Goal: Information Seeking & Learning: Find specific page/section

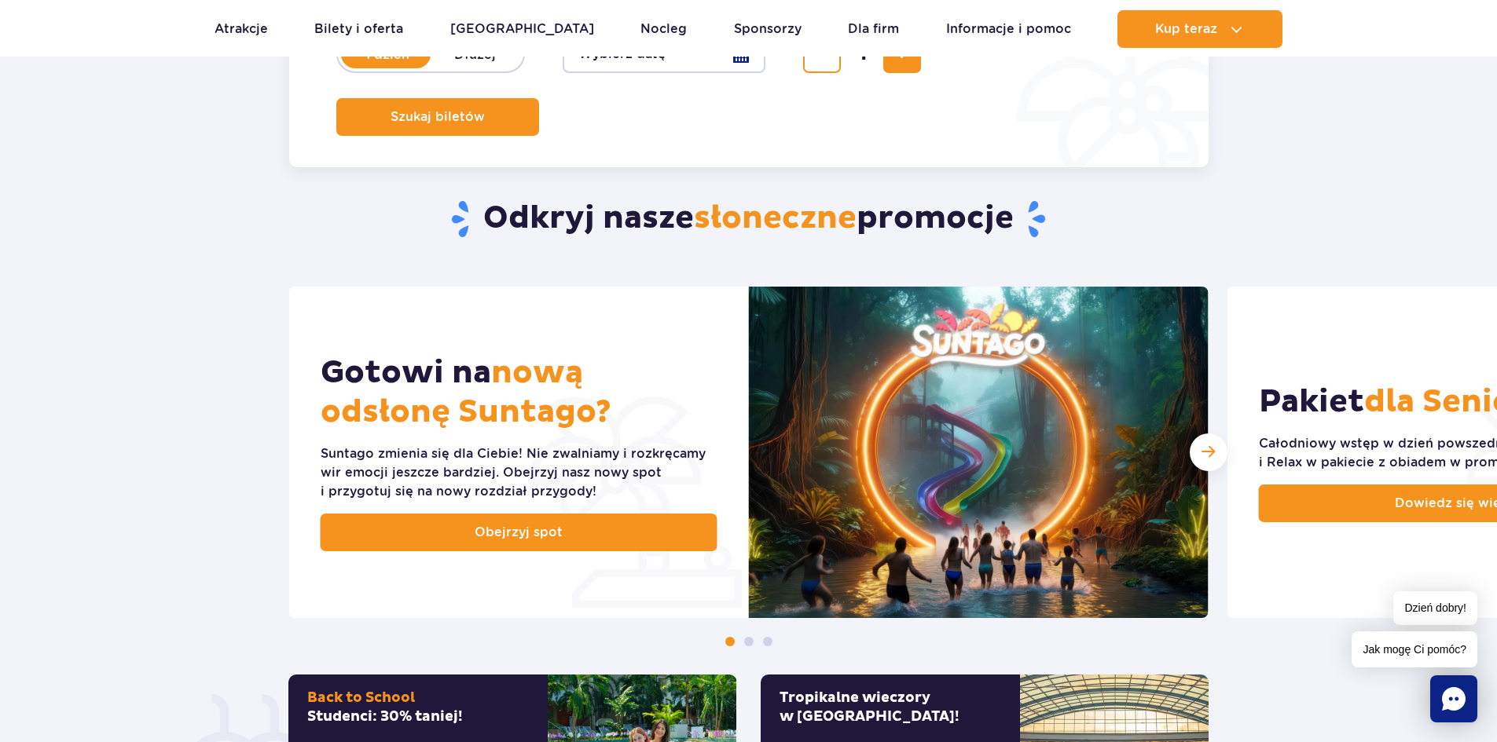
scroll to position [314, 0]
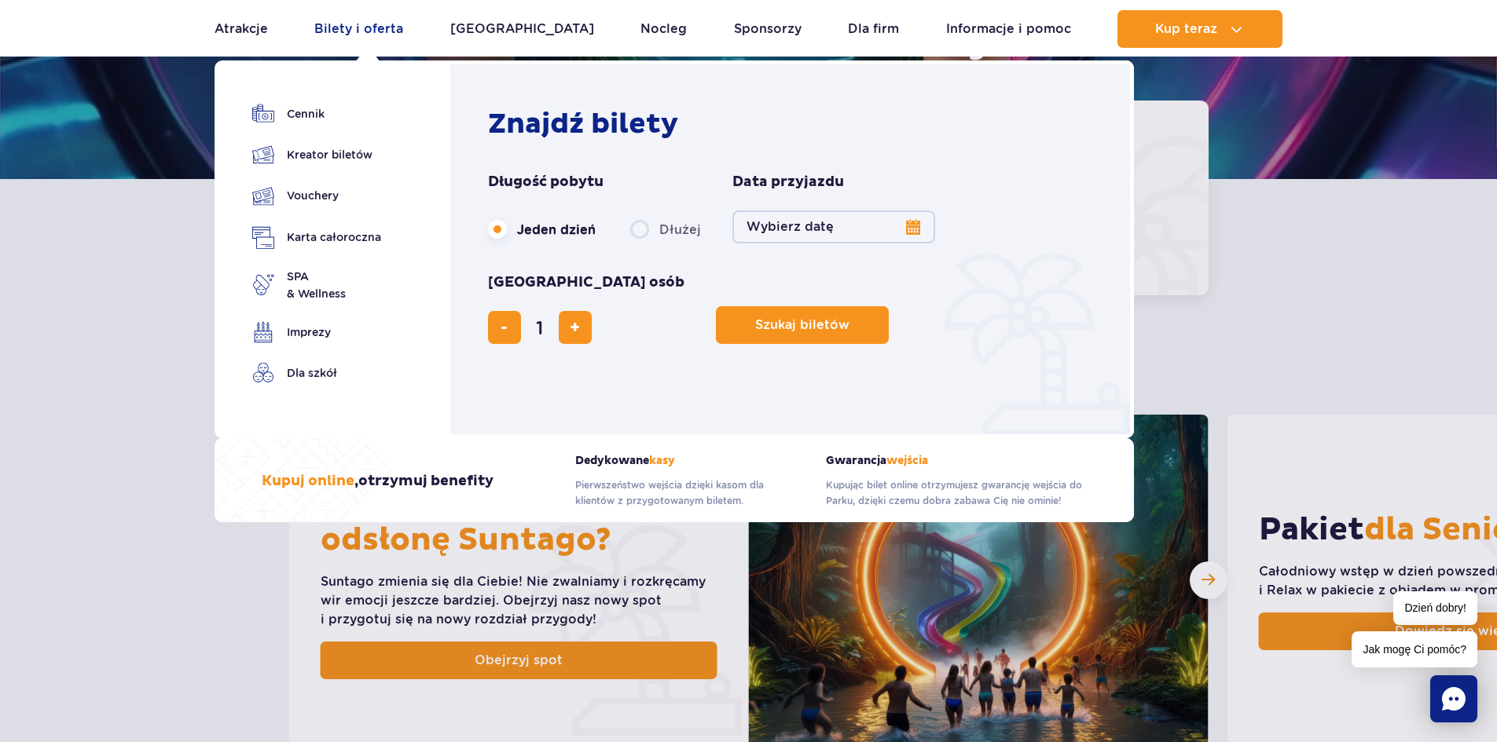
click at [401, 27] on link "Bilety i oferta" at bounding box center [358, 29] width 89 height 38
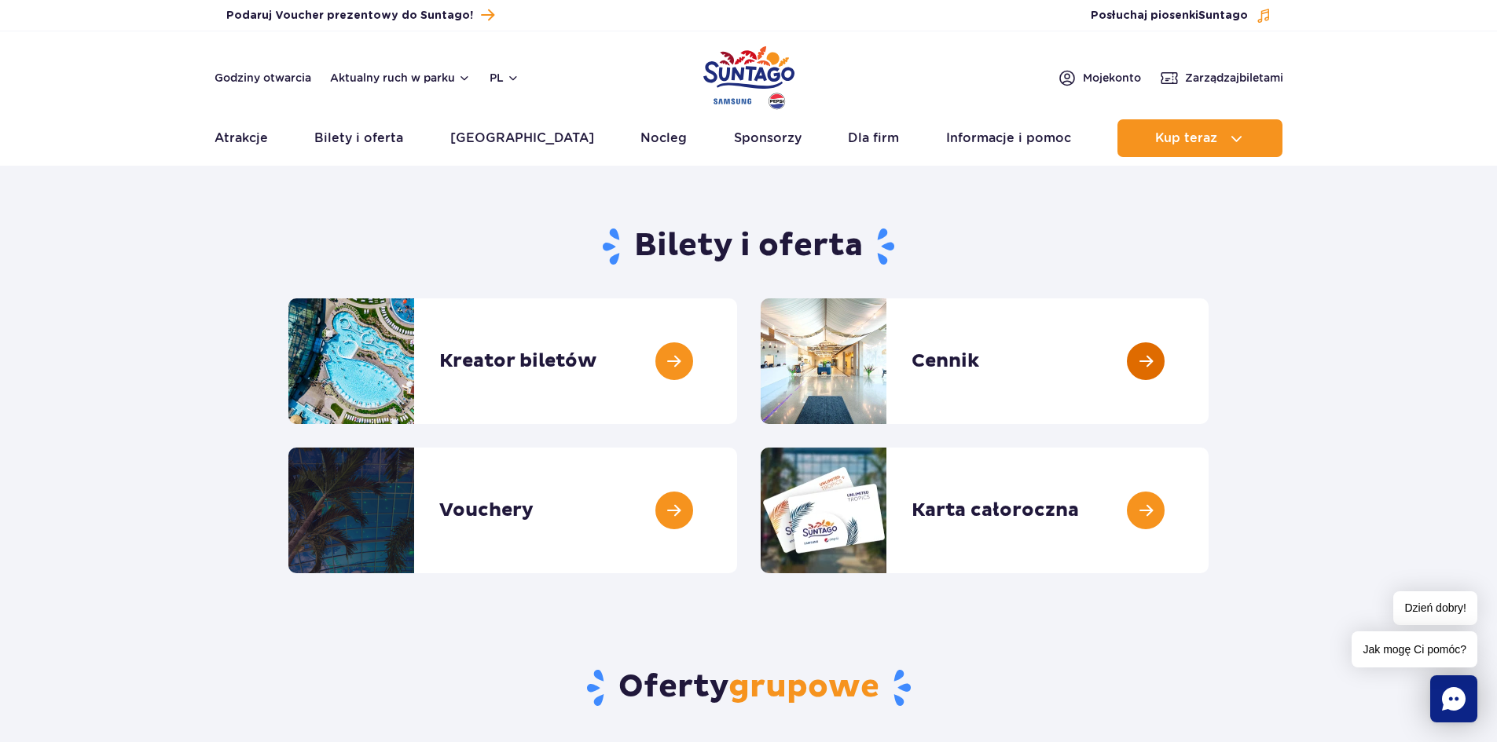
click at [1208, 346] on link at bounding box center [1208, 362] width 0 height 126
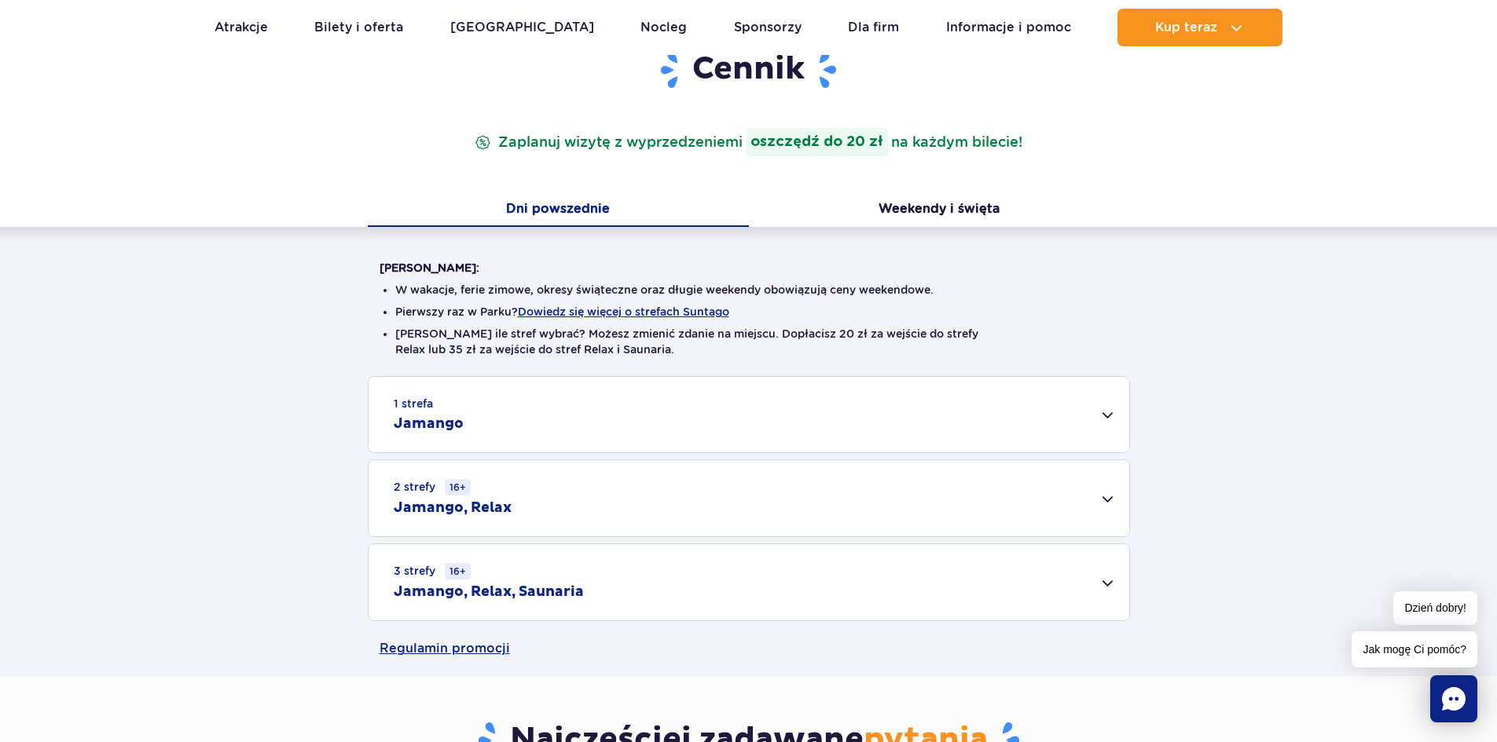
scroll to position [236, 0]
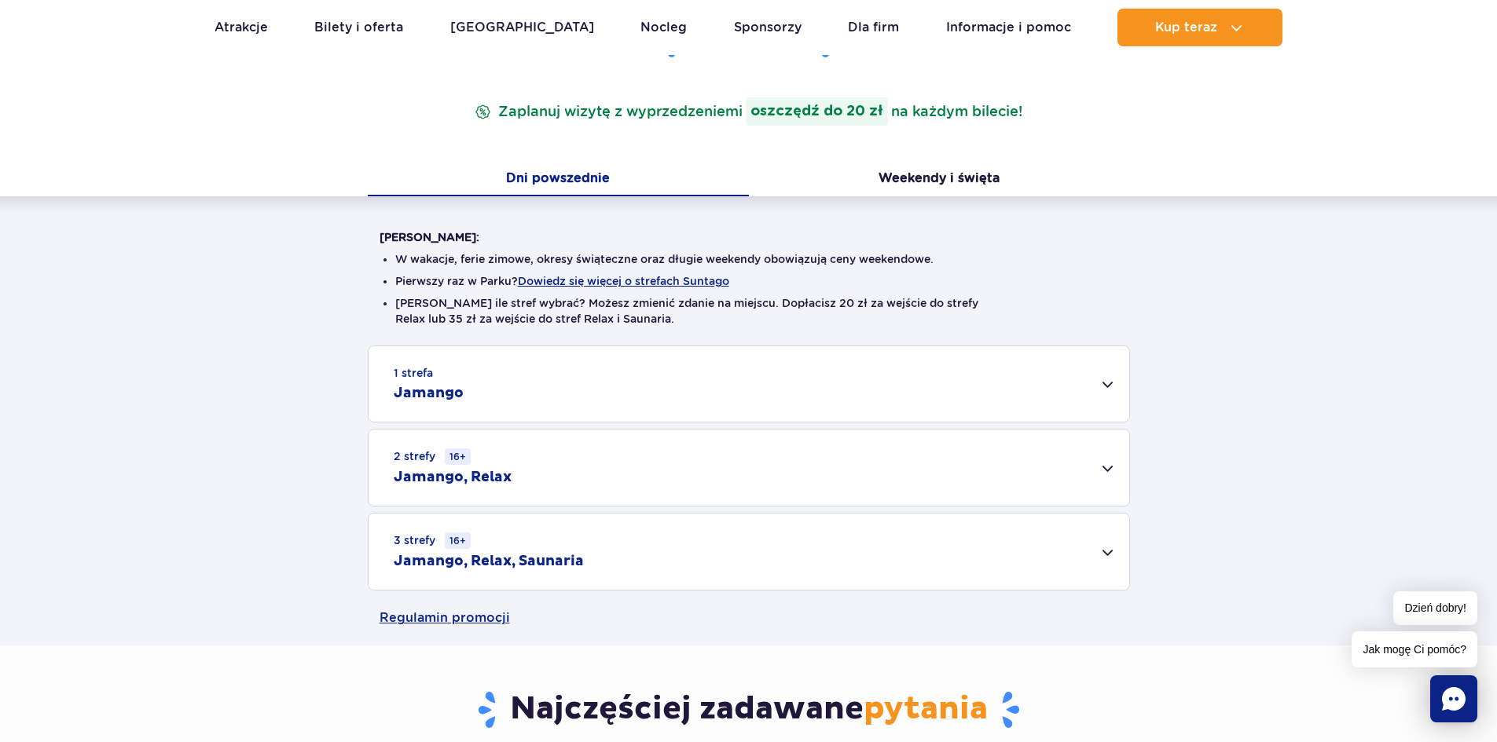
click at [1105, 552] on div "3 strefy 16+ Jamango, Relax, Saunaria" at bounding box center [748, 552] width 760 height 76
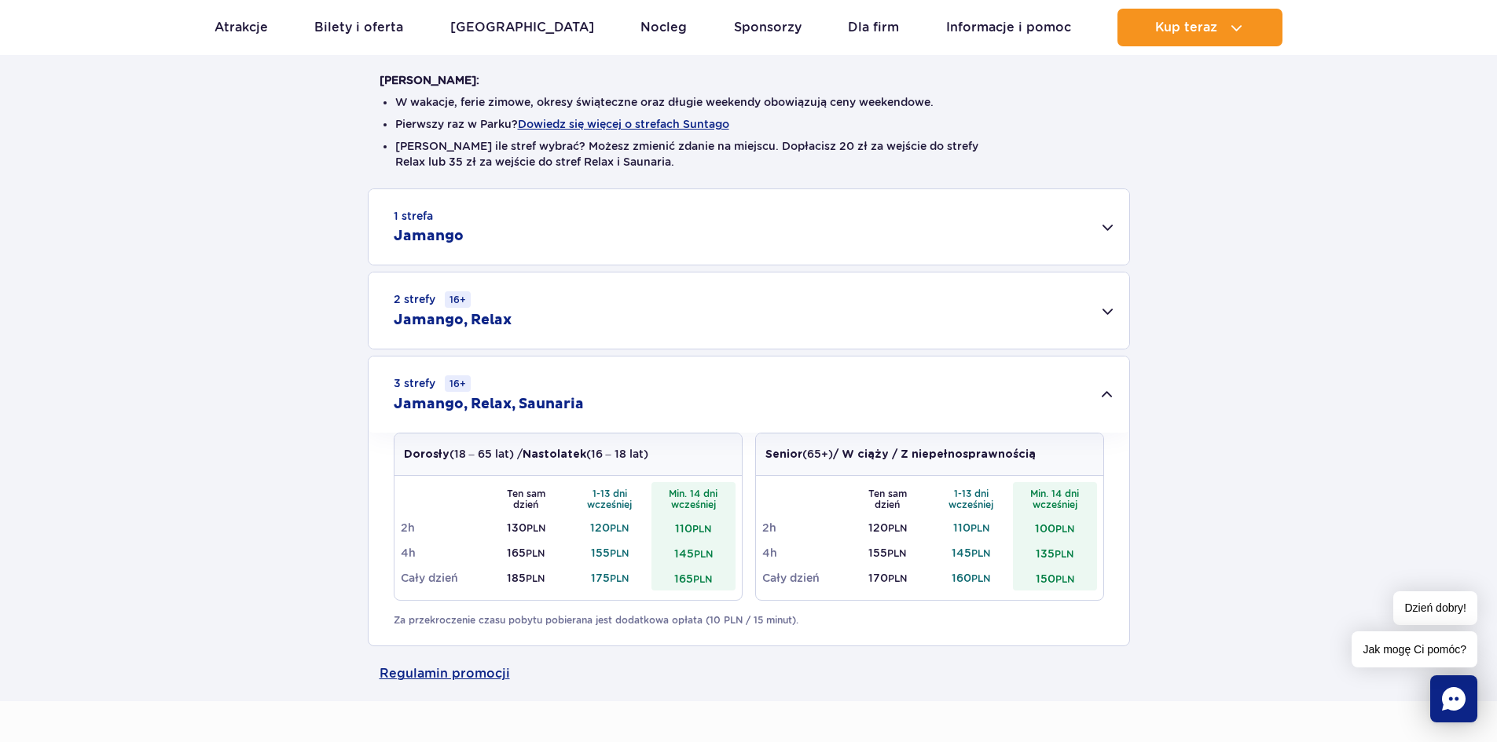
scroll to position [0, 0]
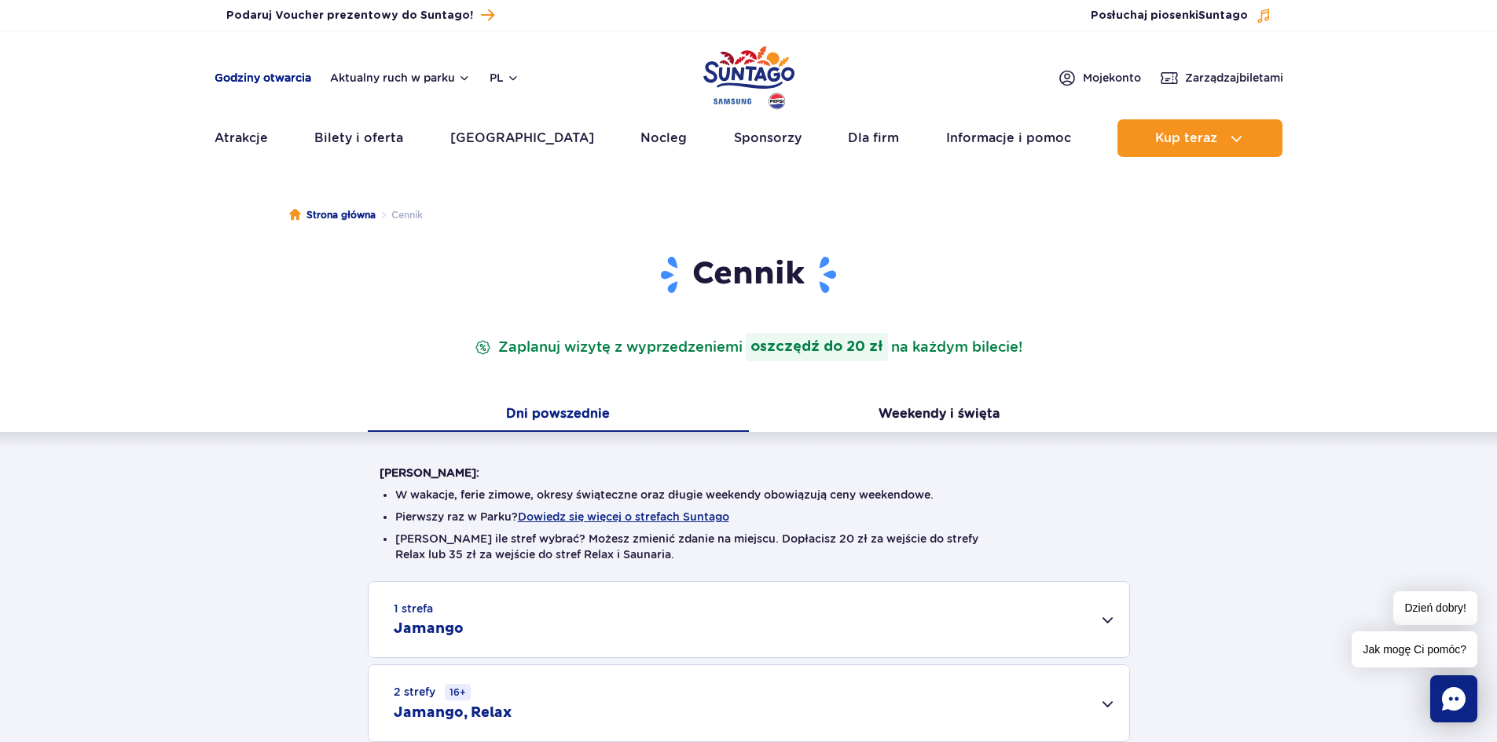
click at [285, 79] on link "Godziny otwarcia" at bounding box center [262, 78] width 97 height 16
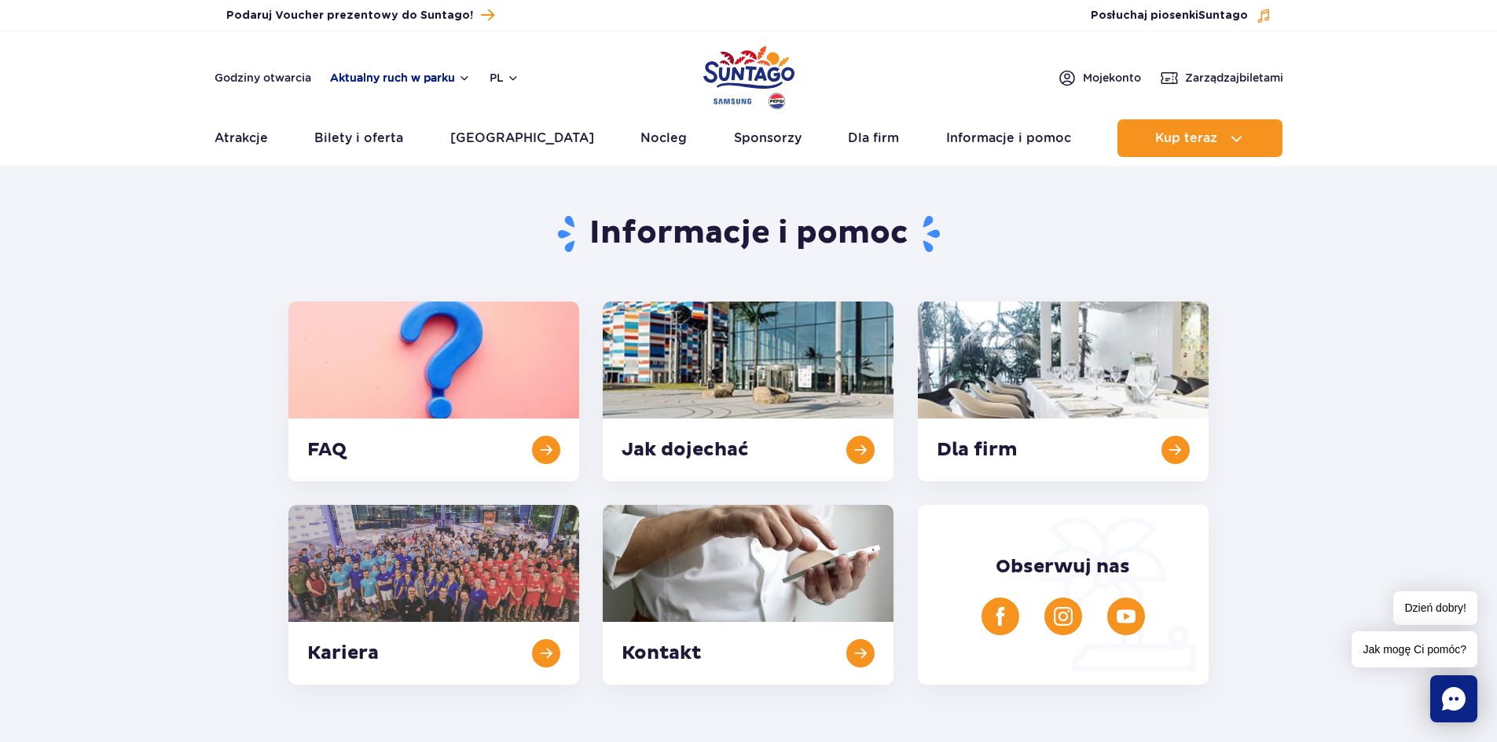
click at [454, 73] on button "Aktualny ruch w parku" at bounding box center [400, 77] width 141 height 13
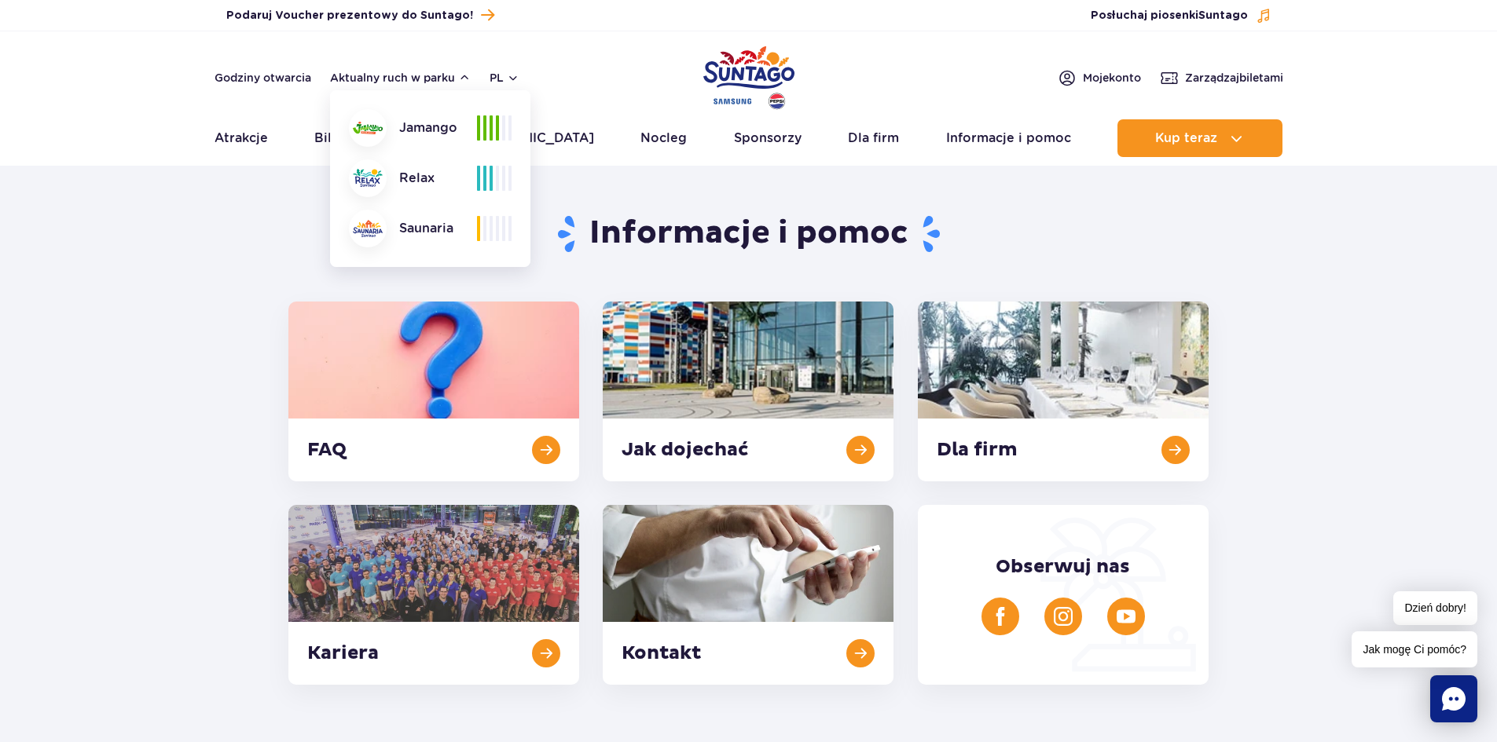
click at [413, 231] on div "Saunaria" at bounding box center [413, 229] width 128 height 38
click at [416, 231] on div "Saunaria" at bounding box center [413, 229] width 128 height 38
click at [252, 229] on section "Informacje i pomoc FAQ Jak dojechać Dla firm Kariera Kontakt Obserwuj nas" at bounding box center [748, 430] width 1497 height 509
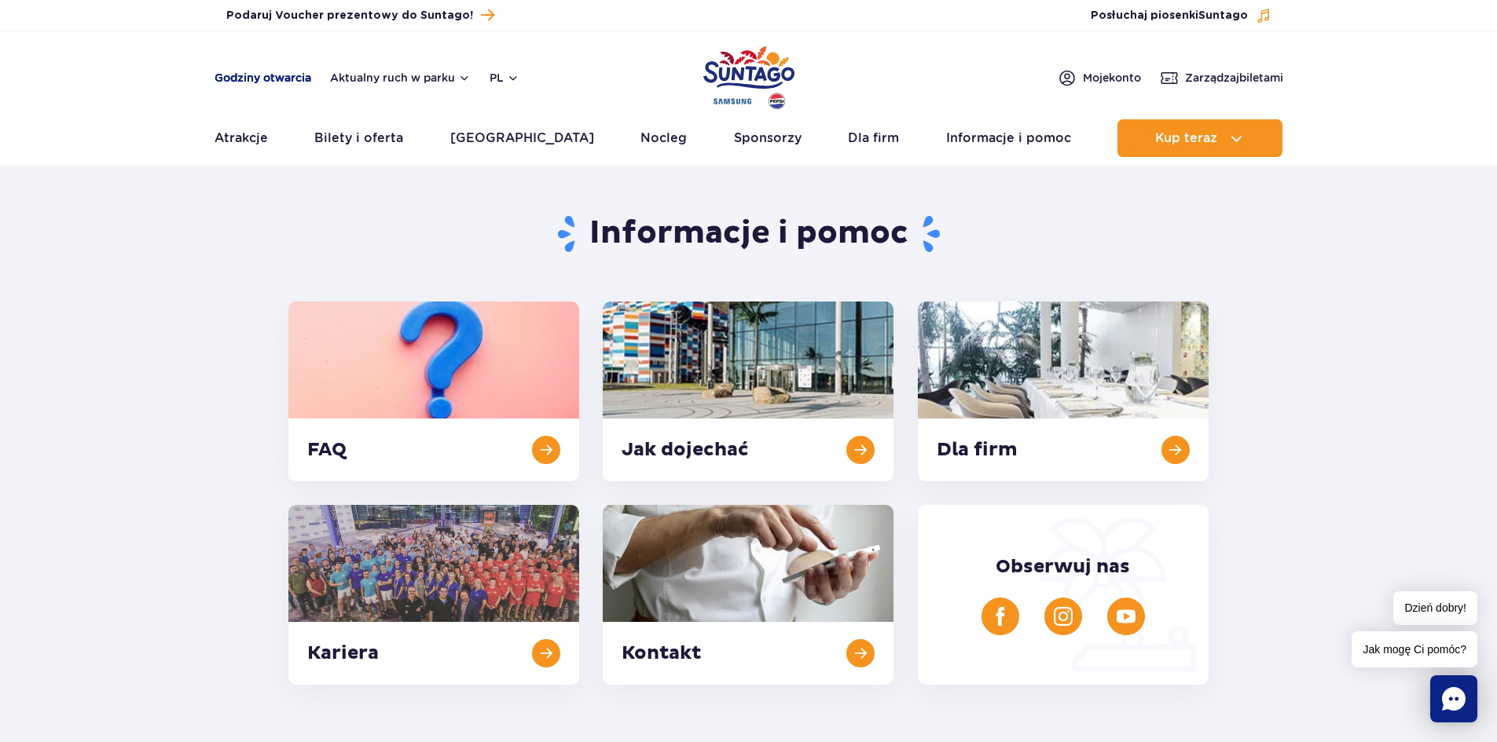
click at [258, 75] on link "Godziny otwarcia" at bounding box center [262, 78] width 97 height 16
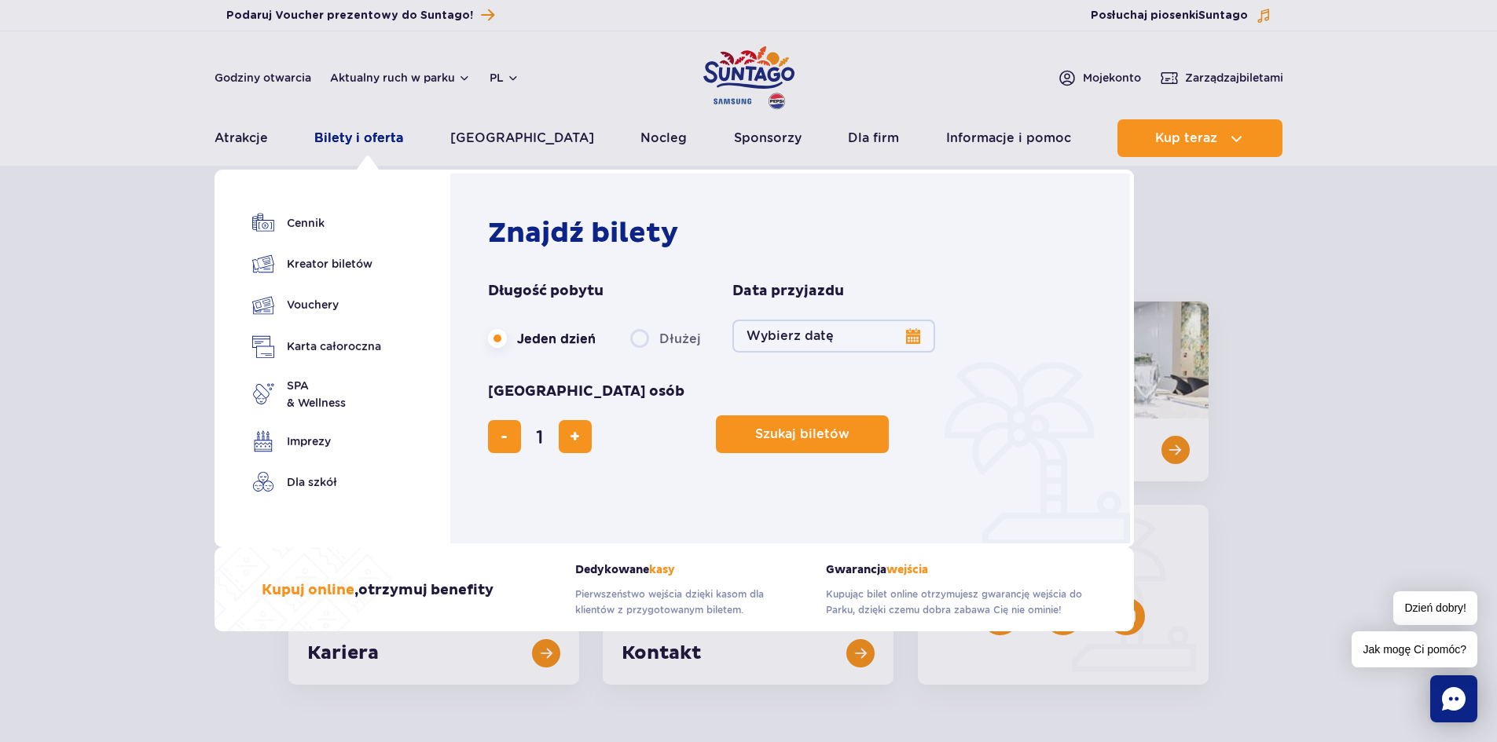
click at [380, 128] on link "Bilety i oferta" at bounding box center [358, 138] width 89 height 38
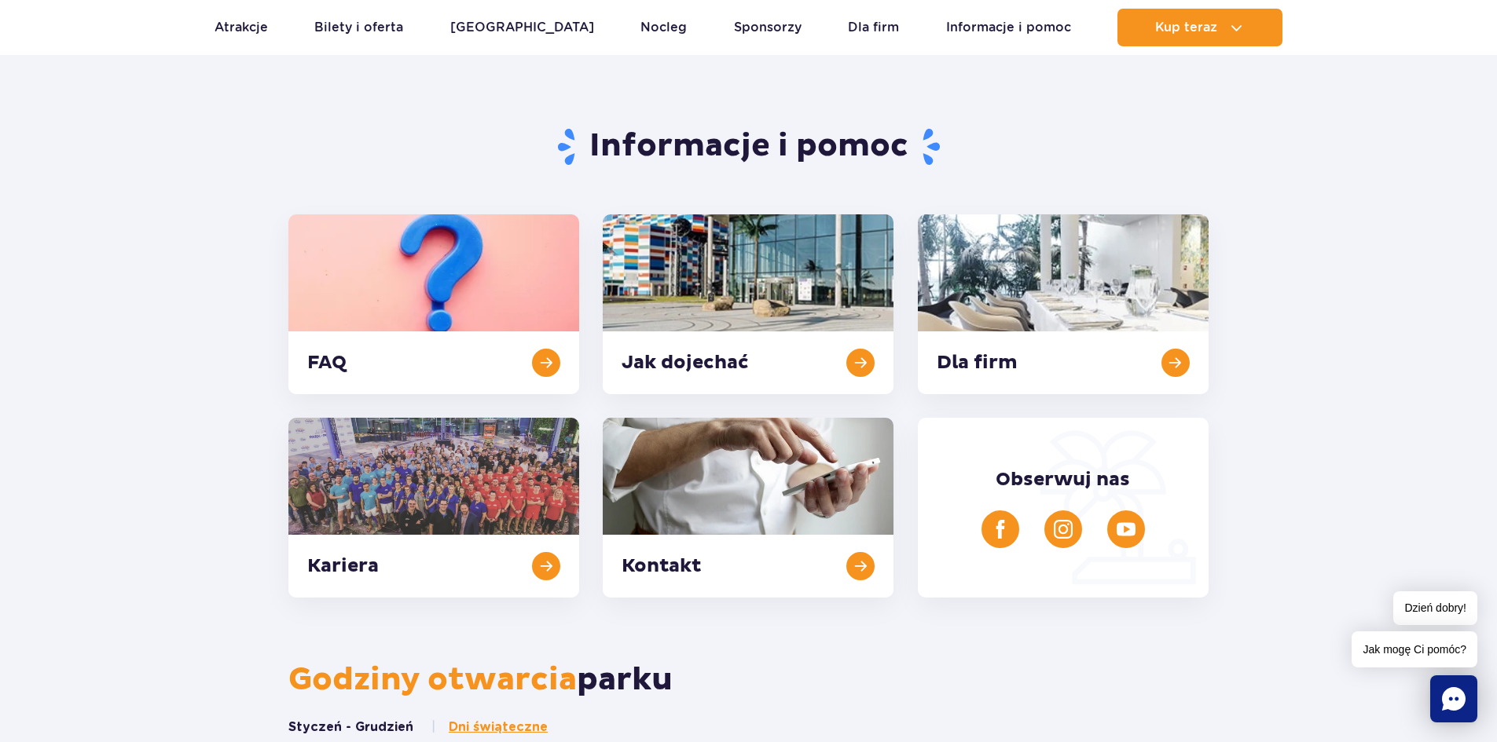
scroll to position [471, 0]
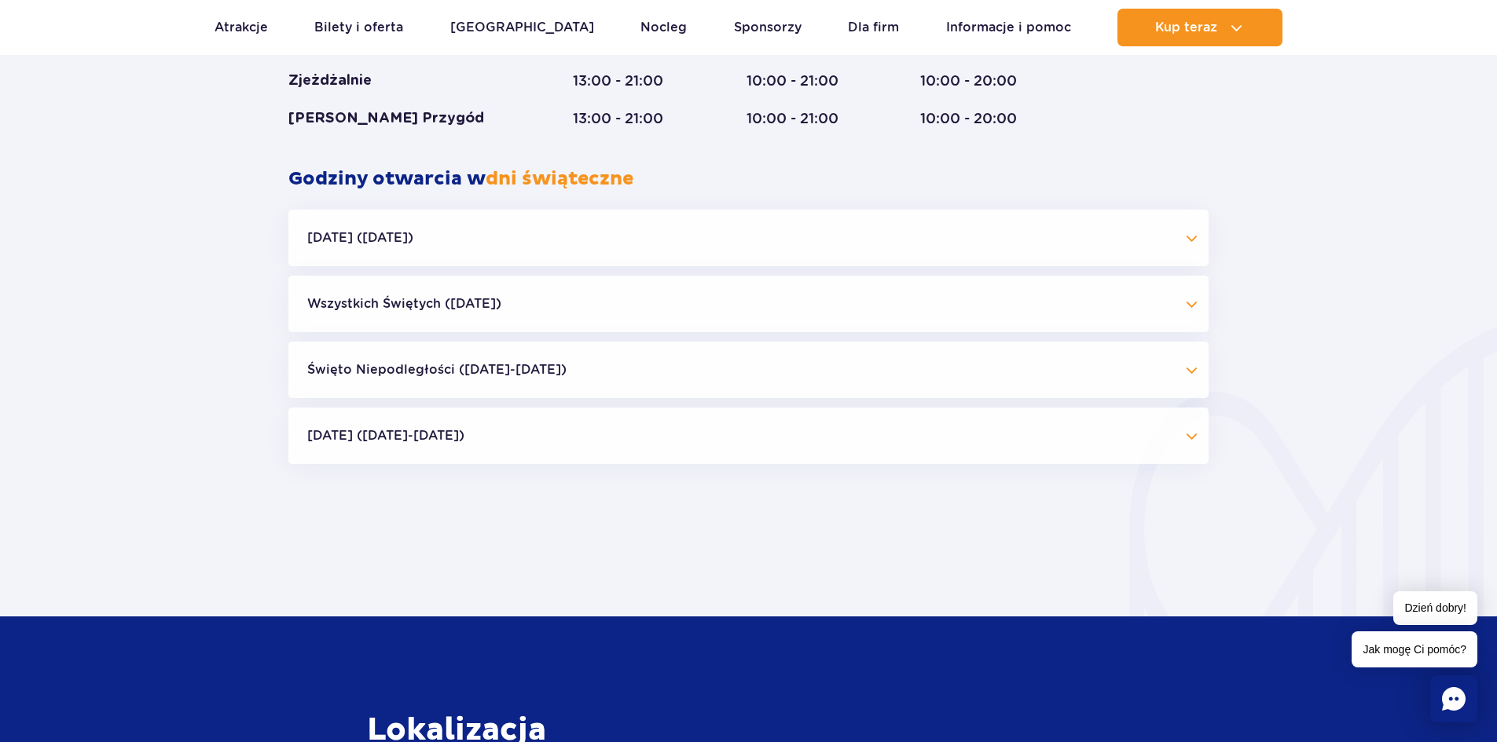
scroll to position [1257, 0]
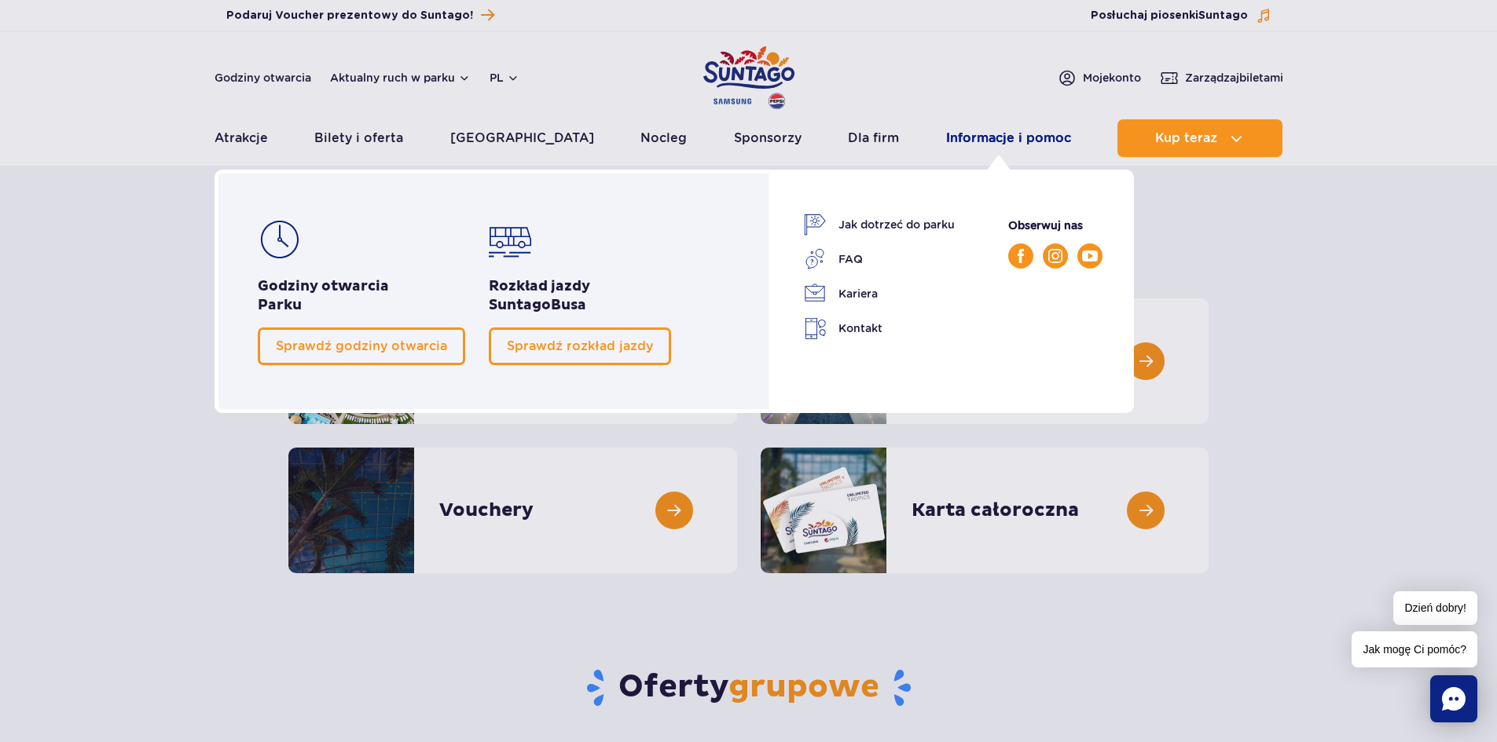
click at [1035, 136] on link "Informacje i pomoc" at bounding box center [1008, 138] width 125 height 38
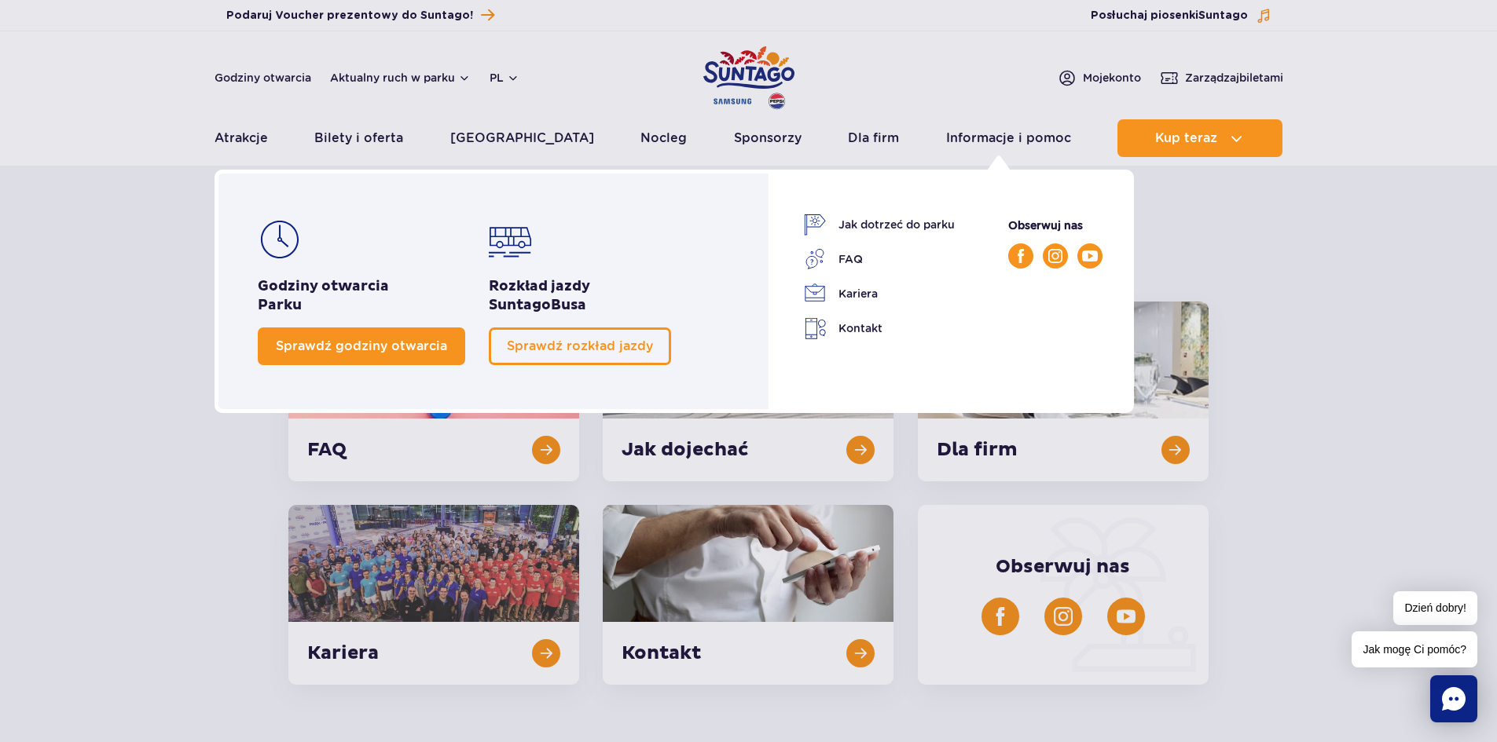
click at [378, 346] on span "Sprawdź godziny otwarcia" at bounding box center [361, 346] width 171 height 15
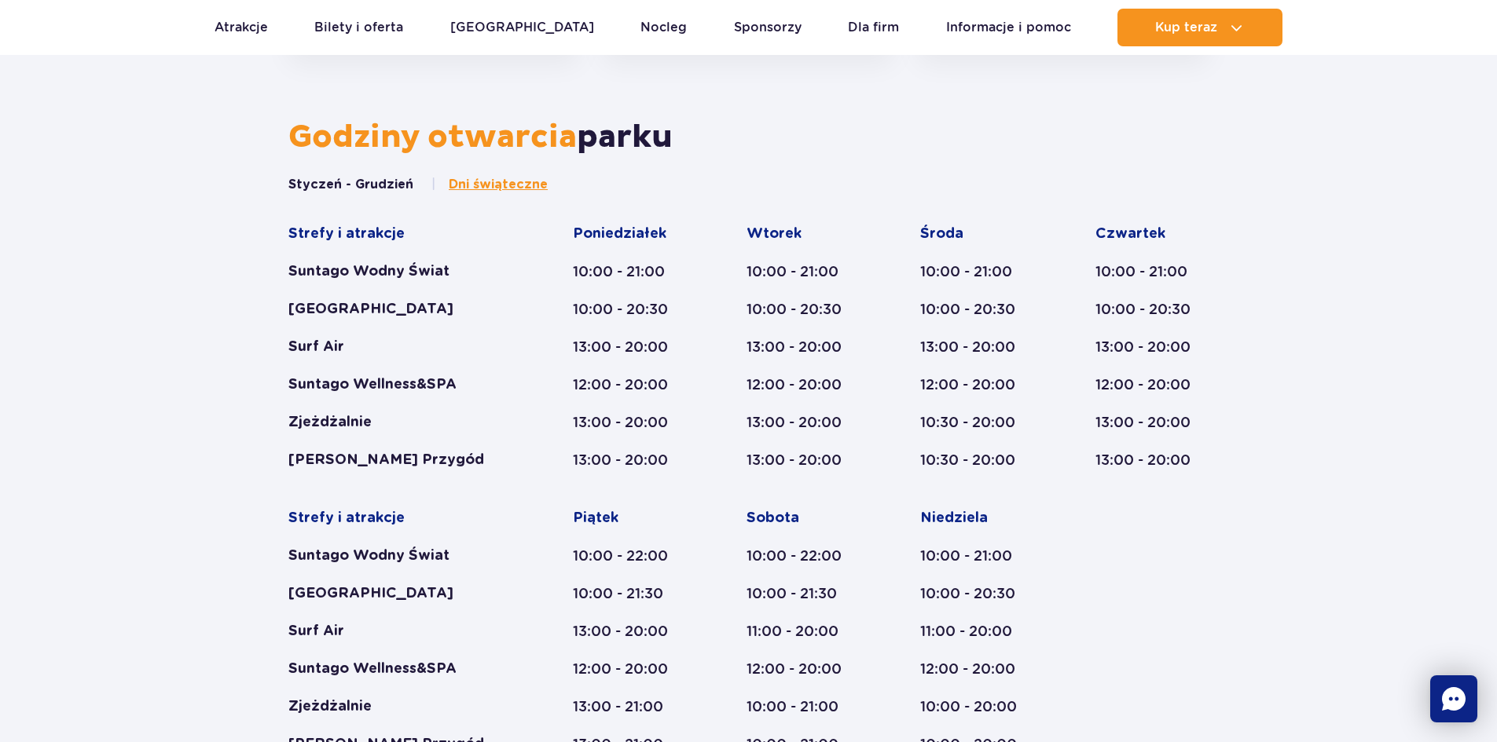
scroll to position [650, 0]
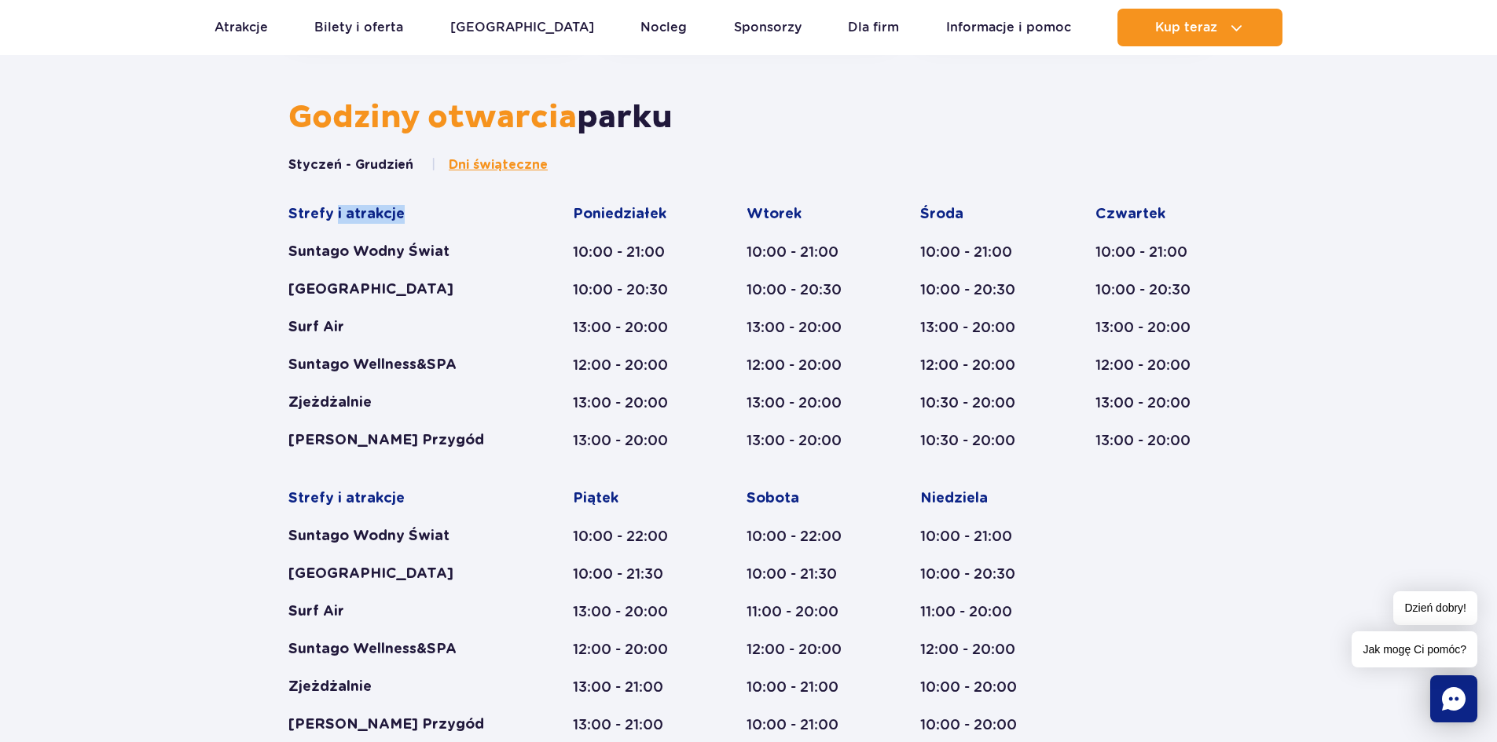
drag, startPoint x: 335, startPoint y: 217, endPoint x: 471, endPoint y: 212, distance: 136.0
click at [471, 212] on div "Strefy i atrakcje" at bounding box center [400, 214] width 224 height 19
drag, startPoint x: 334, startPoint y: 251, endPoint x: 459, endPoint y: 258, distance: 125.1
click at [459, 258] on div "Suntago Wodny Świat" at bounding box center [400, 252] width 224 height 19
drag, startPoint x: 427, startPoint y: 291, endPoint x: 441, endPoint y: 295, distance: 13.7
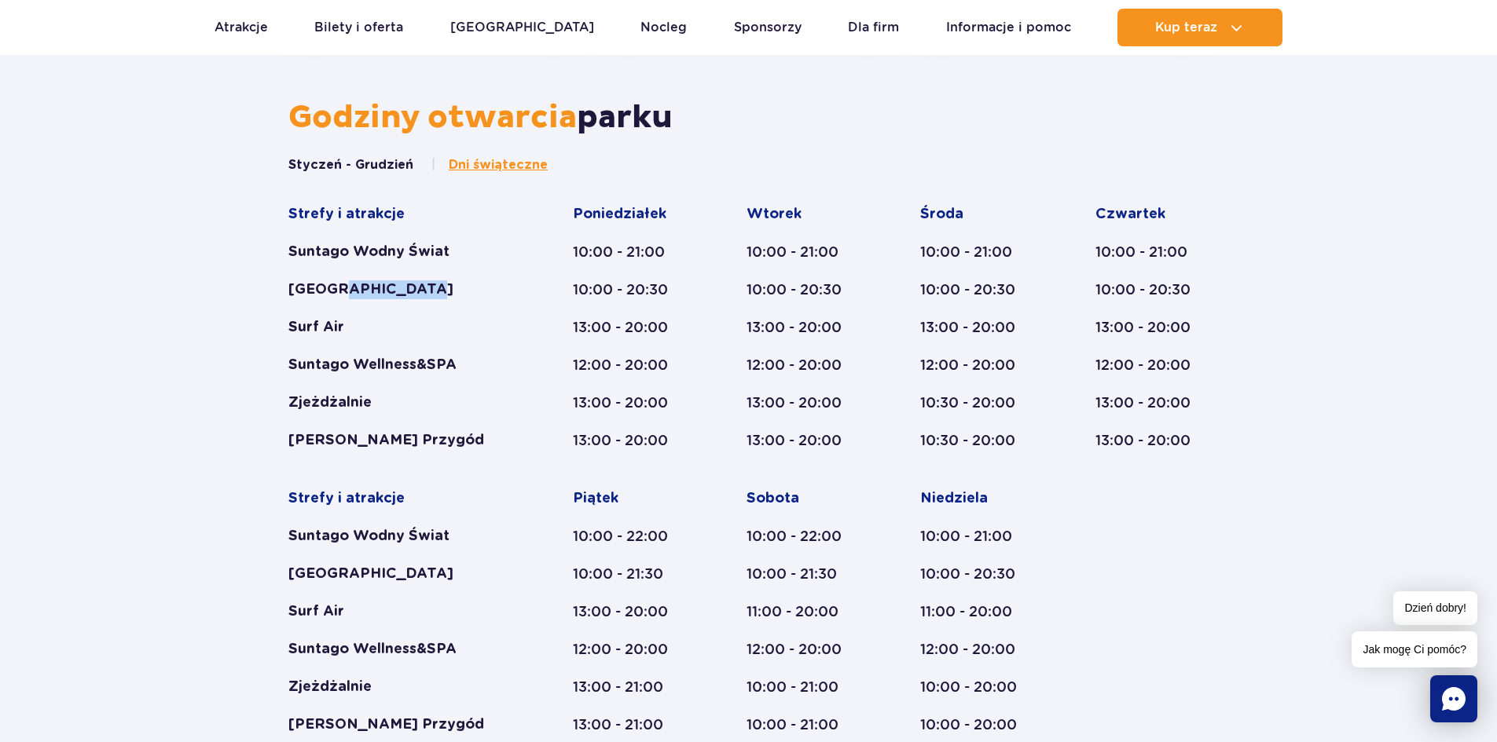
click at [453, 292] on div "[GEOGRAPHIC_DATA]" at bounding box center [400, 289] width 224 height 19
drag, startPoint x: 298, startPoint y: 324, endPoint x: 347, endPoint y: 339, distance: 51.7
click at [365, 326] on div "Surf Air" at bounding box center [400, 327] width 224 height 19
drag, startPoint x: 379, startPoint y: 375, endPoint x: 495, endPoint y: 369, distance: 116.4
click at [495, 369] on div "Strefy i atrakcje Suntago Wodny Świat Crocodile Island Surf Air Suntago Wellnes…" at bounding box center [400, 327] width 224 height 245
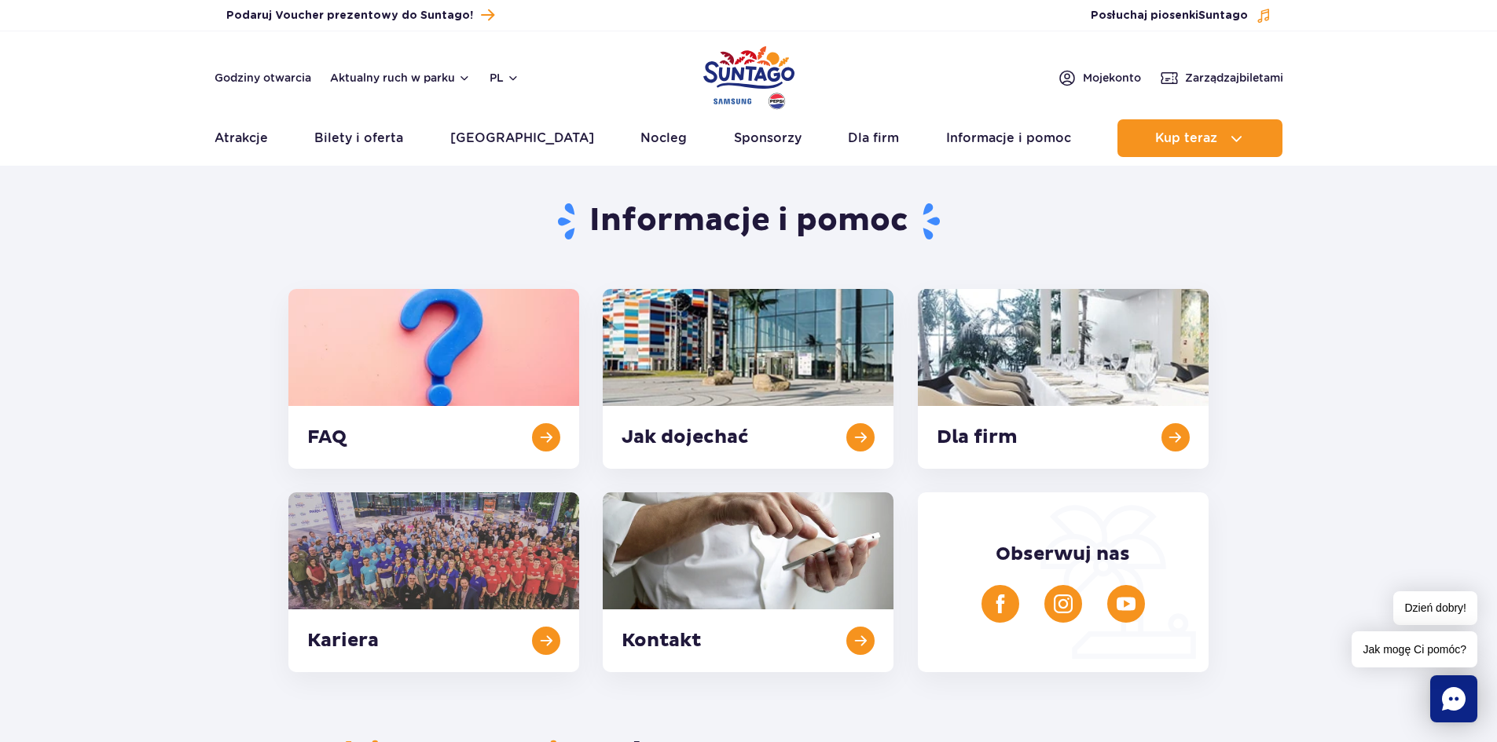
scroll to position [0, 0]
